Goal: Find specific page/section: Find specific page/section

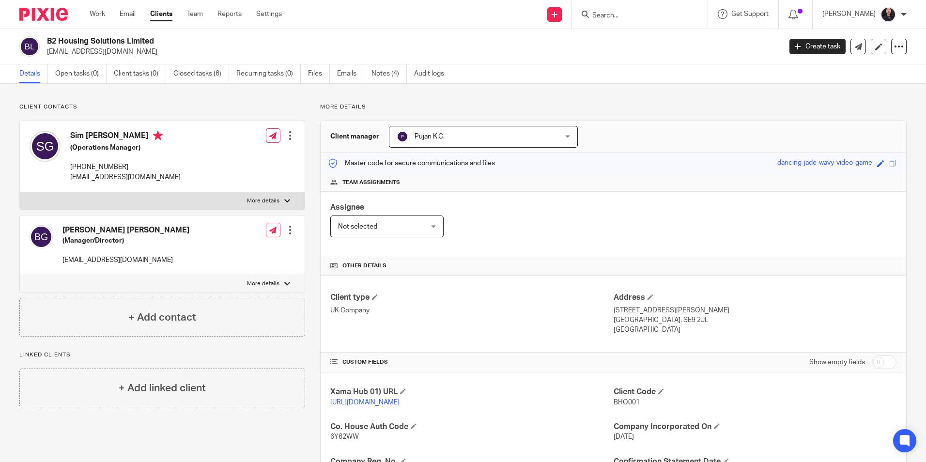
scroll to position [194, 0]
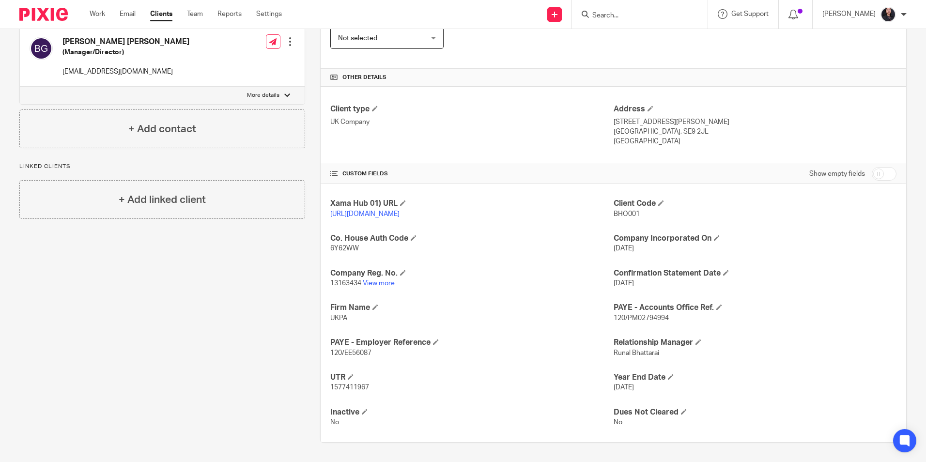
drag, startPoint x: 0, startPoint y: 0, endPoint x: 640, endPoint y: 17, distance: 639.9
click at [640, 17] on input "Search" at bounding box center [634, 16] width 87 height 9
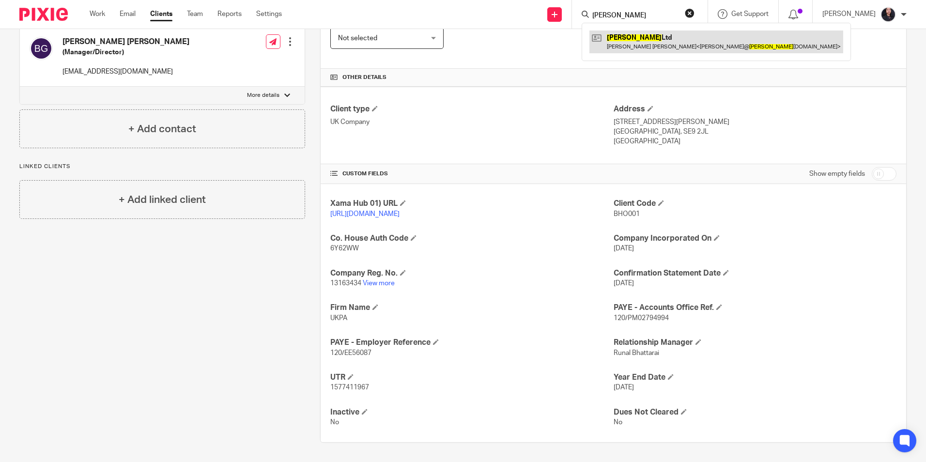
type input "terrence"
click at [638, 45] on link at bounding box center [716, 42] width 254 height 22
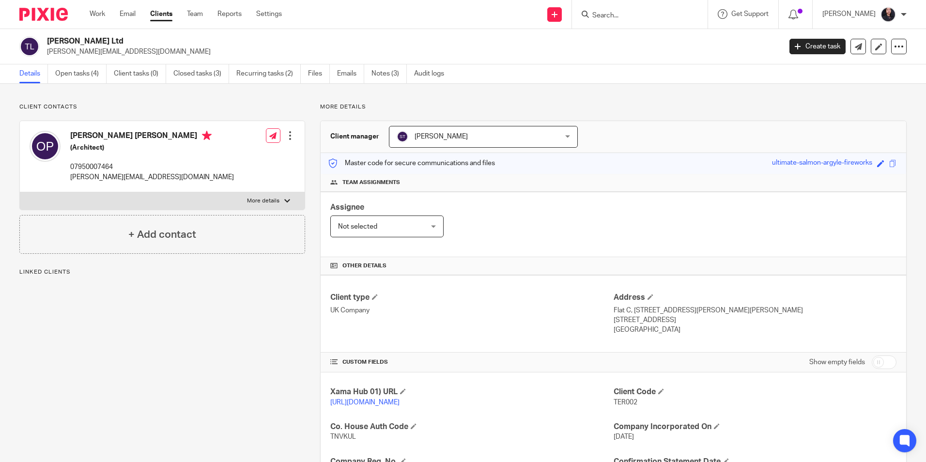
scroll to position [163, 0]
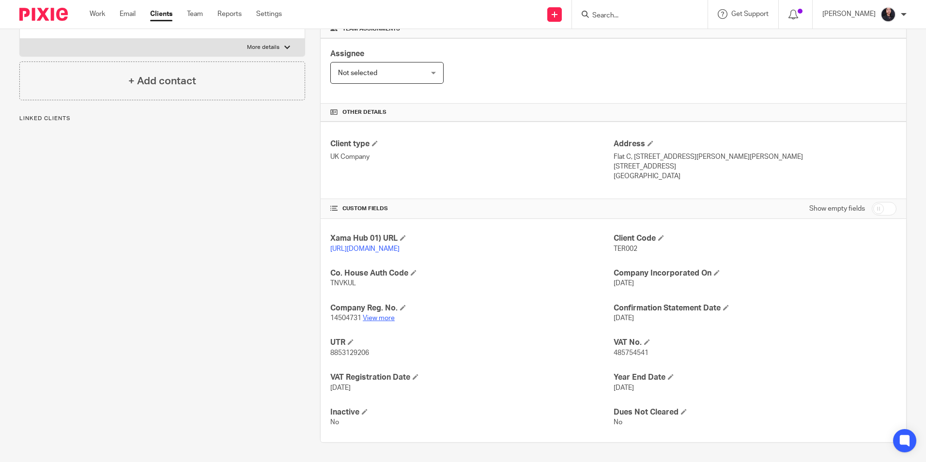
click at [384, 319] on link "View more" at bounding box center [379, 318] width 32 height 7
click at [629, 10] on form at bounding box center [642, 14] width 103 height 12
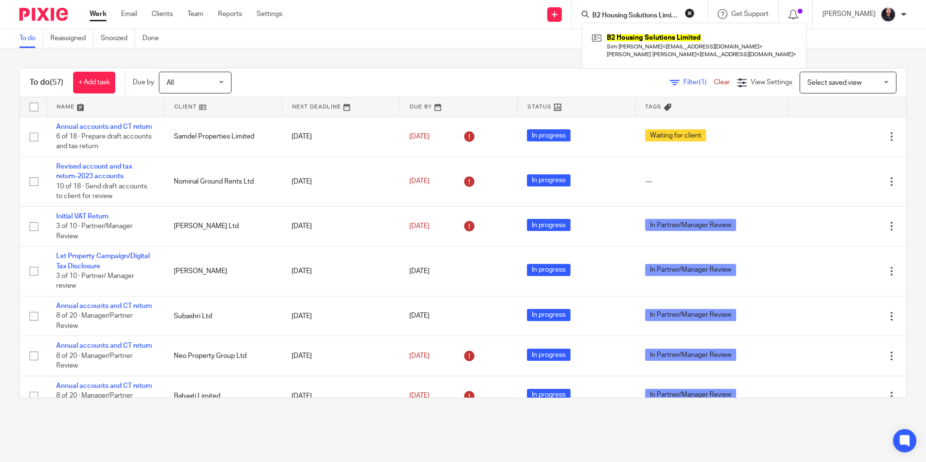
scroll to position [242, 0]
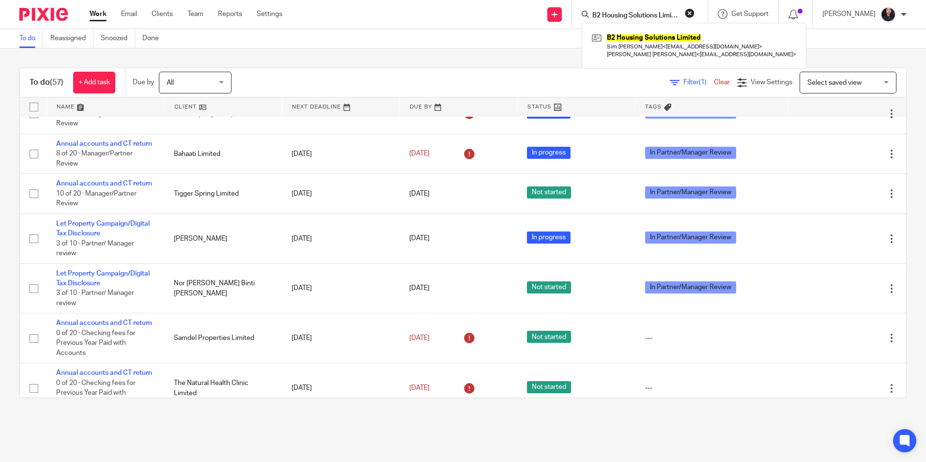
click at [688, 10] on button "reset" at bounding box center [690, 13] width 10 height 10
click at [617, 18] on input "Search" at bounding box center [628, 16] width 87 height 9
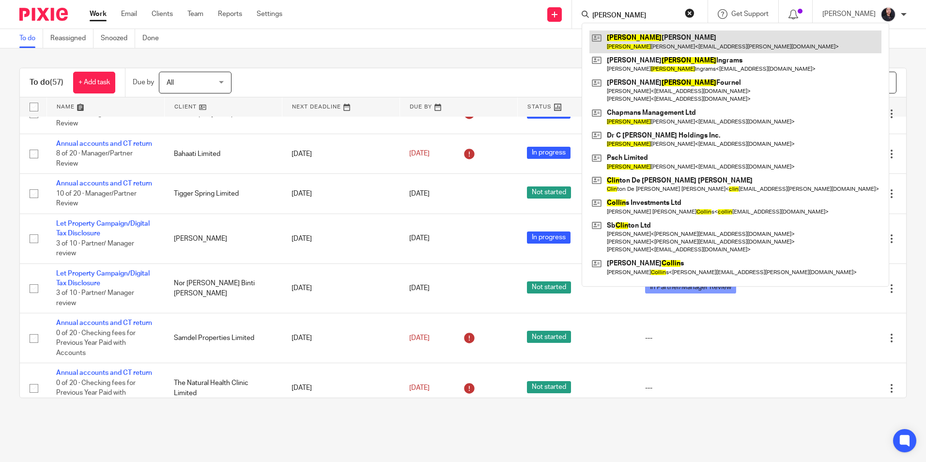
type input "colin"
click at [645, 40] on link at bounding box center [735, 42] width 292 height 22
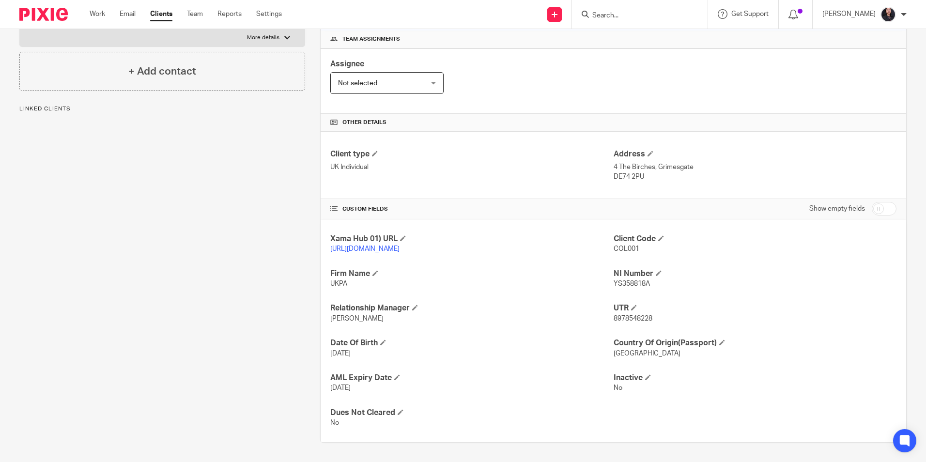
scroll to position [153, 0]
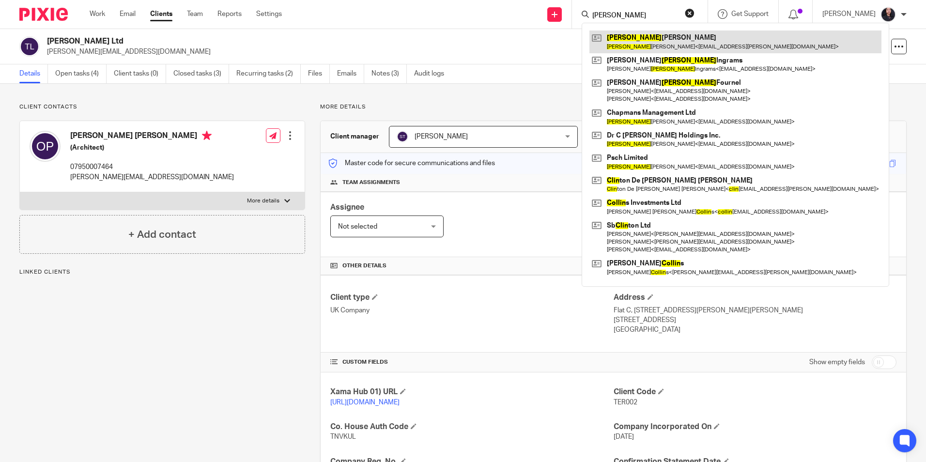
type input "colin"
click at [614, 37] on link at bounding box center [735, 42] width 292 height 22
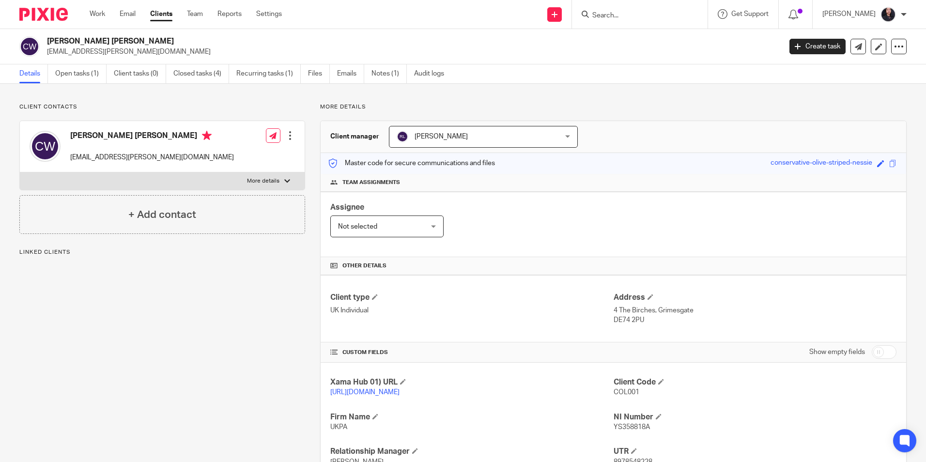
scroll to position [153, 0]
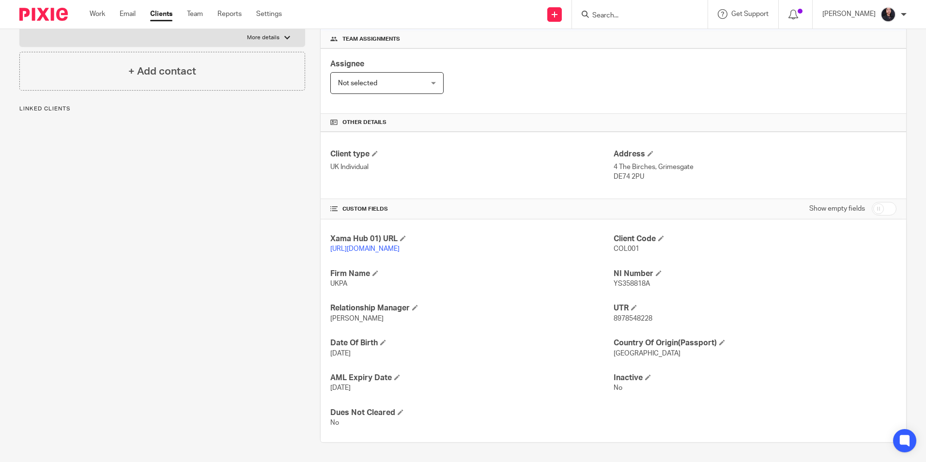
click at [633, 317] on span "8978548228" at bounding box center [633, 318] width 39 height 7
copy span "8978548228"
click at [596, 12] on input "Search" at bounding box center [634, 16] width 87 height 9
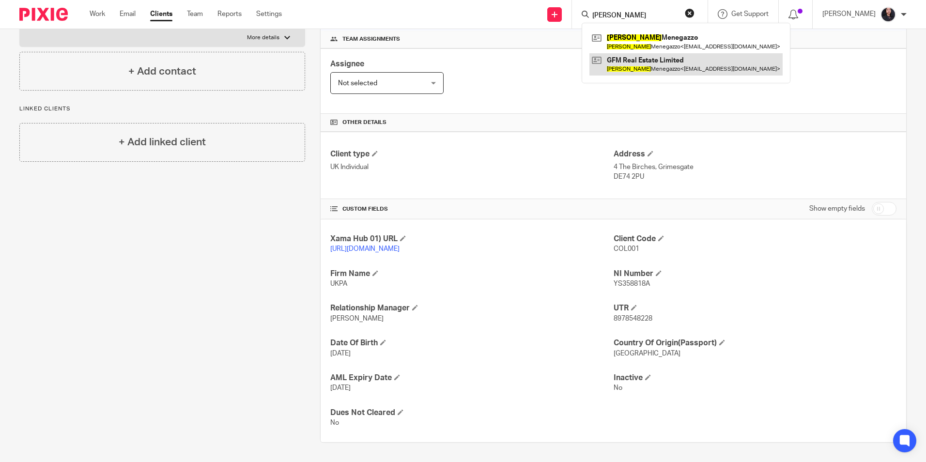
type input "gian luca"
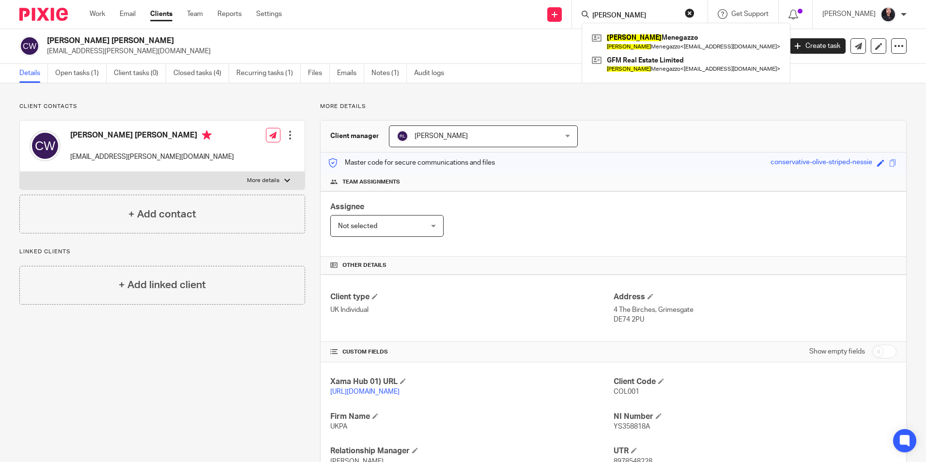
scroll to position [0, 0]
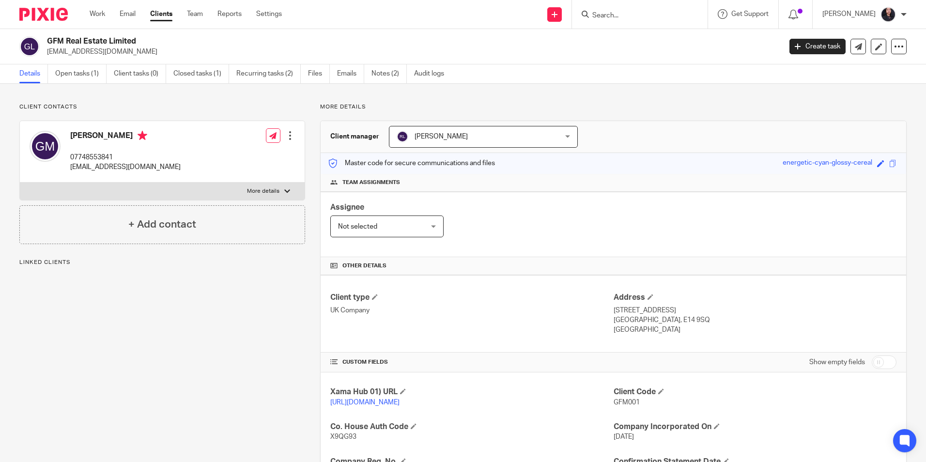
scroll to position [128, 0]
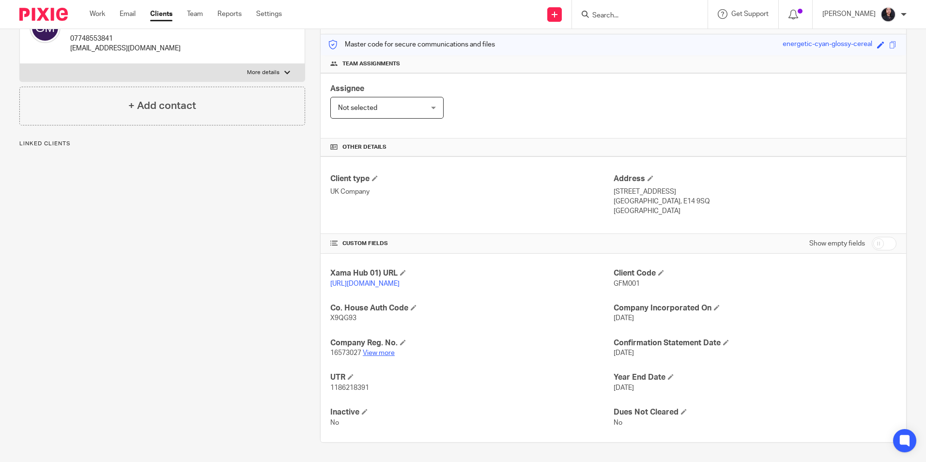
click at [368, 355] on link "View more" at bounding box center [379, 353] width 32 height 7
